Goal: Task Accomplishment & Management: Manage account settings

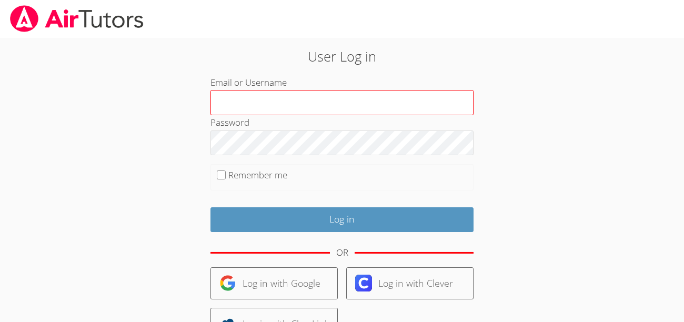
click at [234, 102] on input "Email or Username" at bounding box center [341, 102] width 263 height 25
type input "aaric"
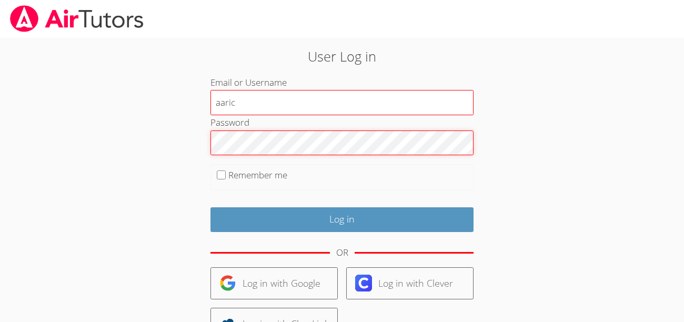
click at [210, 207] on input "Log in" at bounding box center [341, 219] width 263 height 25
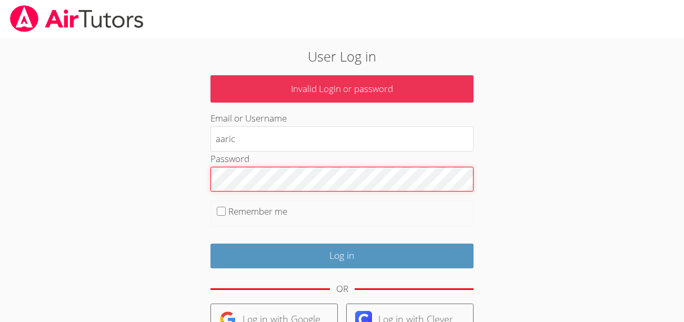
click at [210, 244] on input "Log in" at bounding box center [341, 256] width 263 height 25
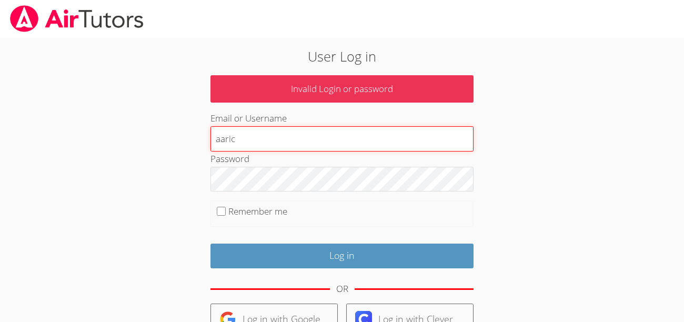
click at [284, 141] on input "aaric" at bounding box center [341, 138] width 263 height 25
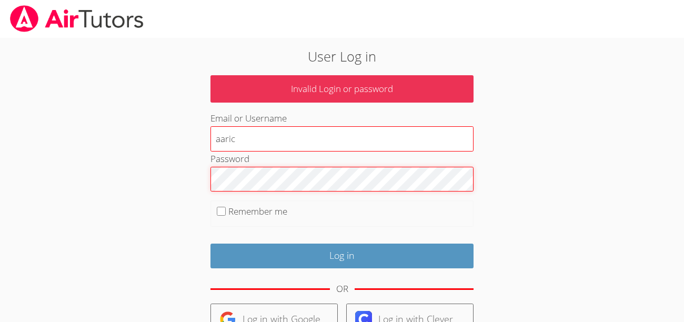
click at [210, 244] on input "Log in" at bounding box center [341, 256] width 263 height 25
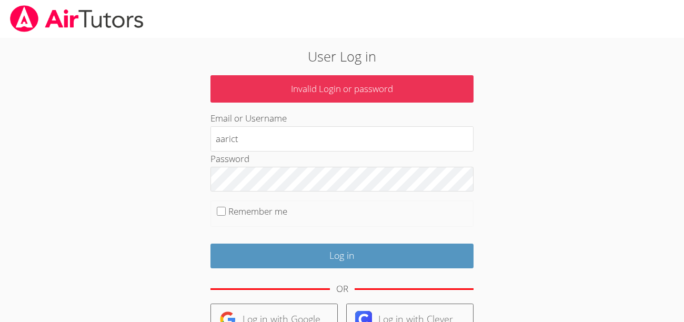
type input "aarict"
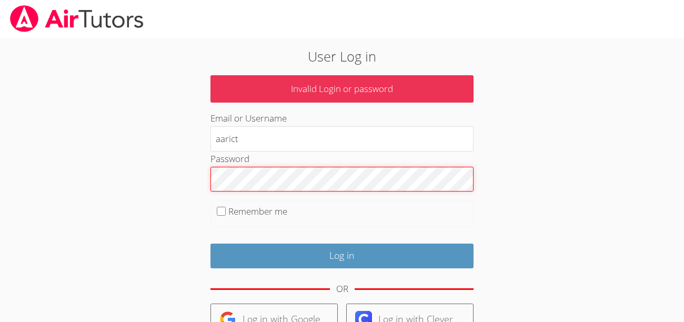
click at [210, 244] on input "Log in" at bounding box center [341, 256] width 263 height 25
